Goal: Information Seeking & Learning: Learn about a topic

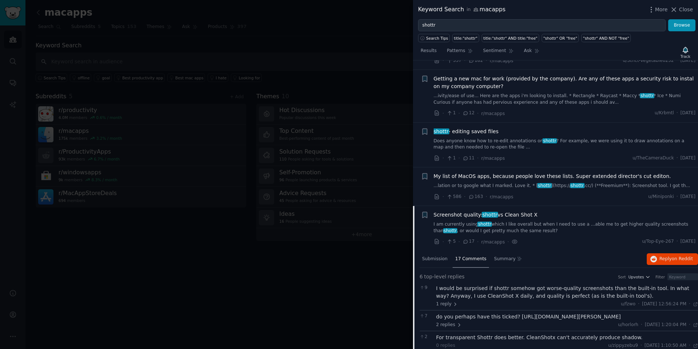
scroll to position [788, 0]
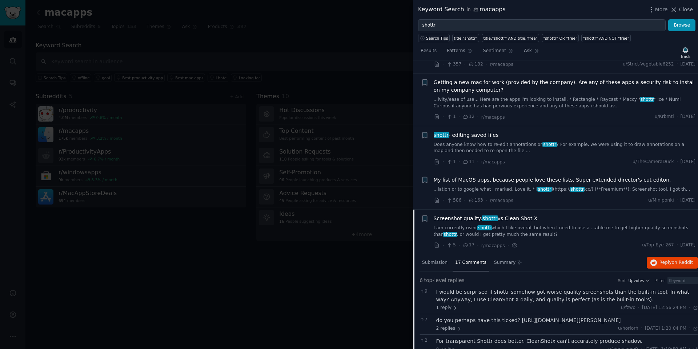
click at [536, 215] on div "Screenshot quality: shottr vs Clean Shot X" at bounding box center [565, 219] width 262 height 8
click at [508, 215] on span "Screenshot quality: shottr vs Clean Shot X" at bounding box center [486, 219] width 104 height 8
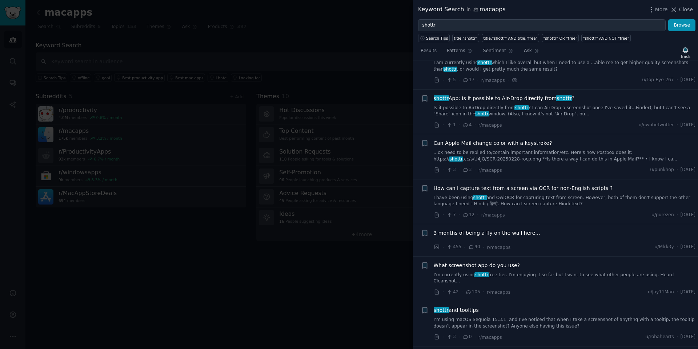
scroll to position [953, 0]
click at [512, 229] on span "3 months of being a fly on the wall here..." at bounding box center [487, 233] width 107 height 8
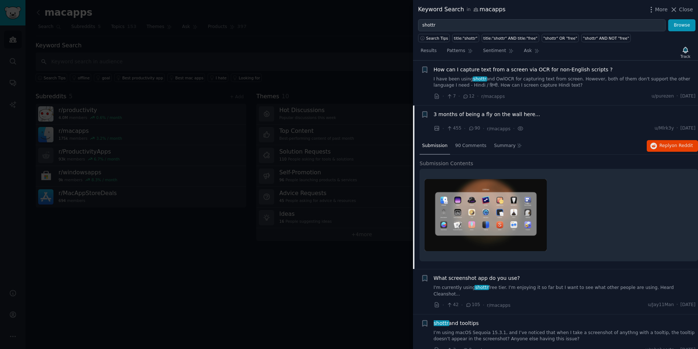
scroll to position [1104, 0]
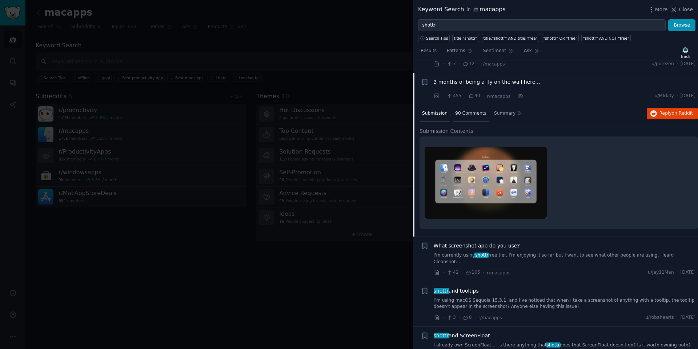
click at [478, 110] on span "90 Comments" at bounding box center [470, 113] width 31 height 7
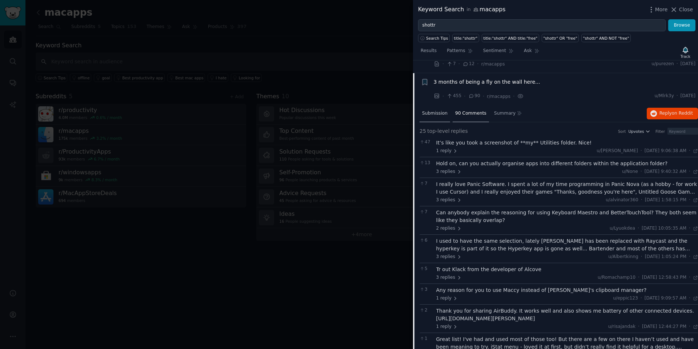
click at [434, 110] on span "Submission" at bounding box center [434, 113] width 25 height 7
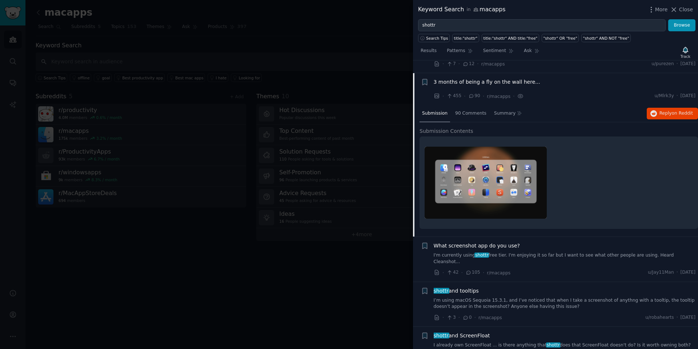
click at [516, 170] on img at bounding box center [486, 183] width 122 height 72
click at [485, 173] on img at bounding box center [486, 183] width 122 height 72
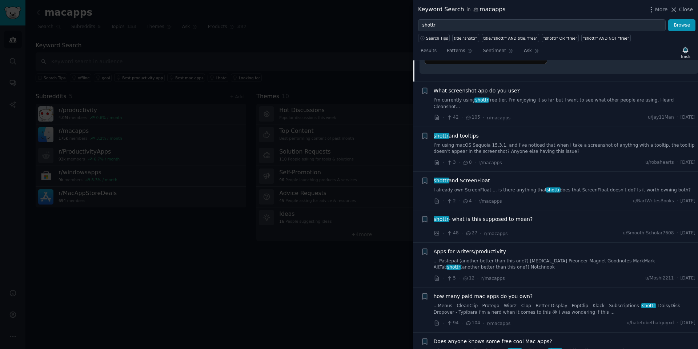
scroll to position [1385, 0]
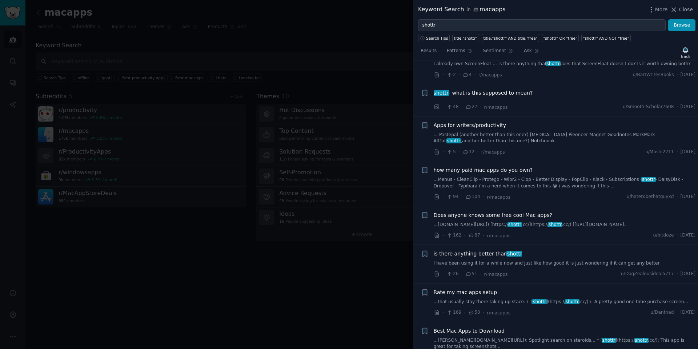
click at [483, 166] on span "how many paid mac apps do you own?" at bounding box center [483, 170] width 99 height 8
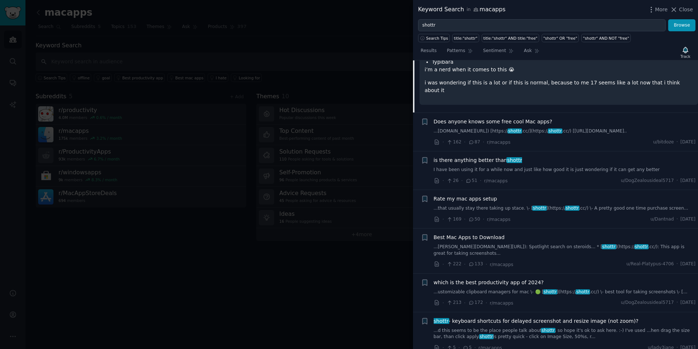
scroll to position [1593, 0]
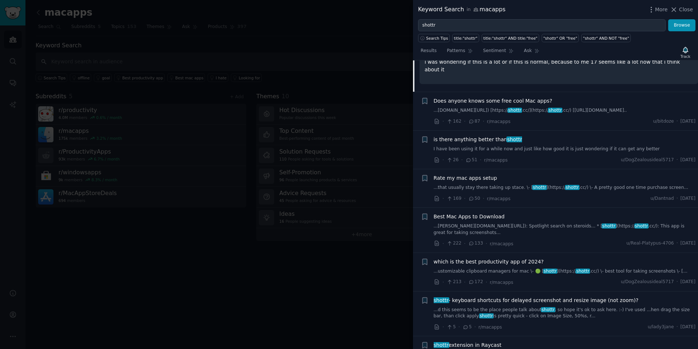
click at [544, 136] on div "is there anything better than shottr" at bounding box center [565, 140] width 262 height 8
click at [500, 136] on span "is there anything better than shottr" at bounding box center [478, 140] width 89 height 8
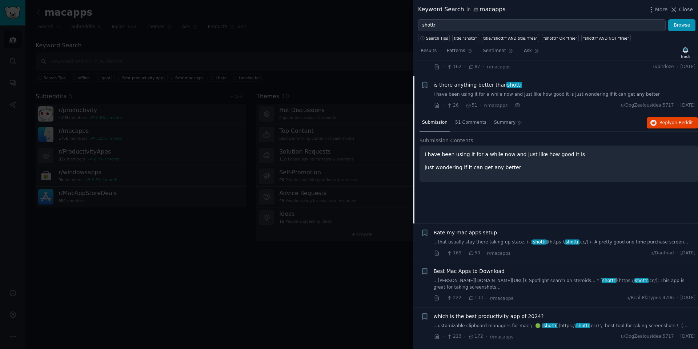
scroll to position [1418, 0]
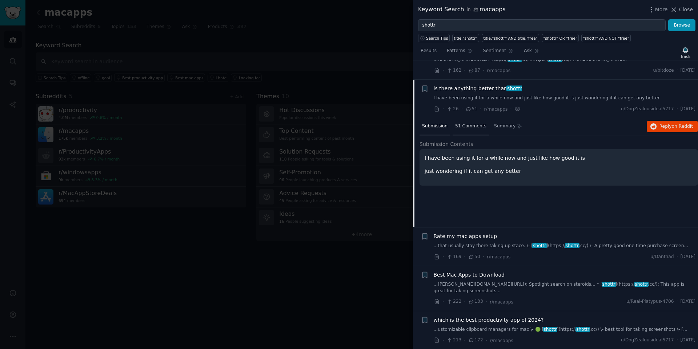
click at [469, 118] on div "51 Comments" at bounding box center [471, 126] width 36 height 17
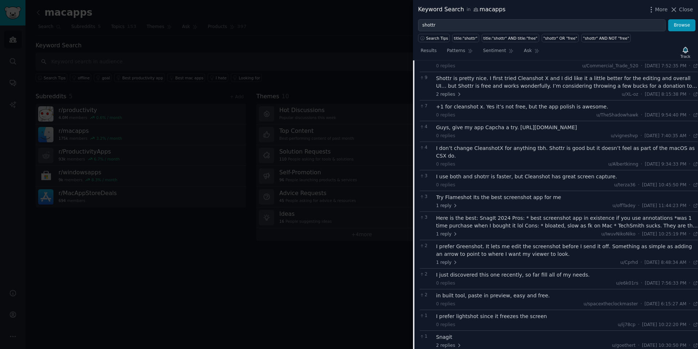
scroll to position [1520, 0]
